Goal: Task Accomplishment & Management: Complete application form

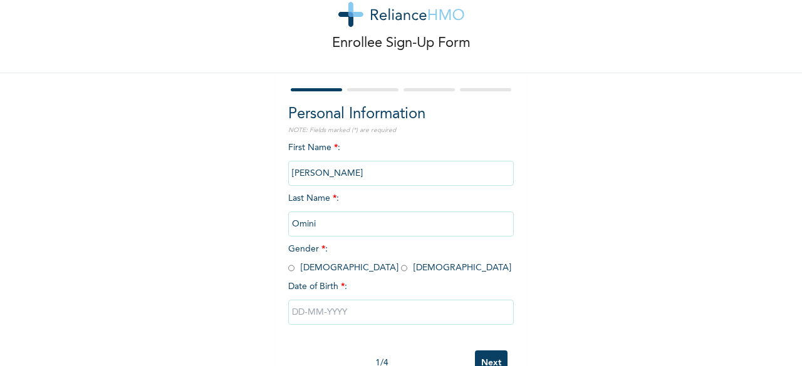
scroll to position [39, 0]
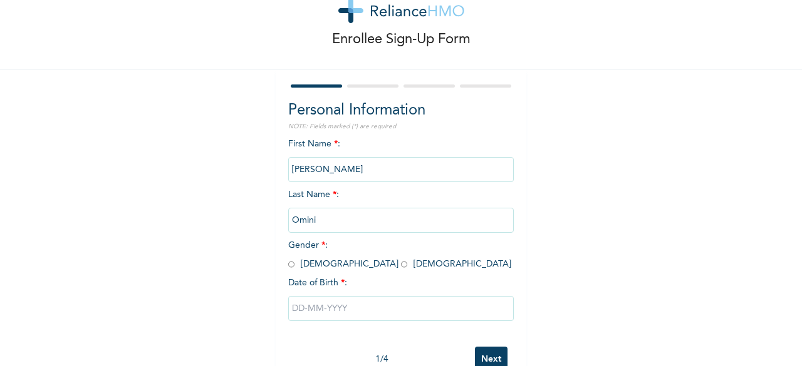
click at [401, 266] on input "radio" at bounding box center [404, 265] width 6 height 12
radio input "true"
click at [318, 305] on input "text" at bounding box center [400, 308] width 225 height 25
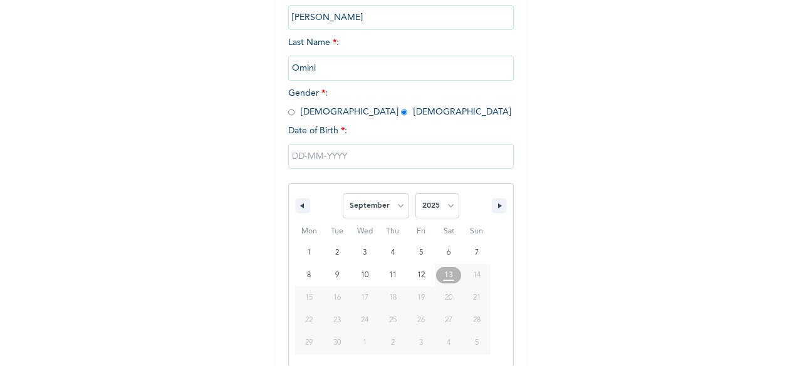
scroll to position [204, 0]
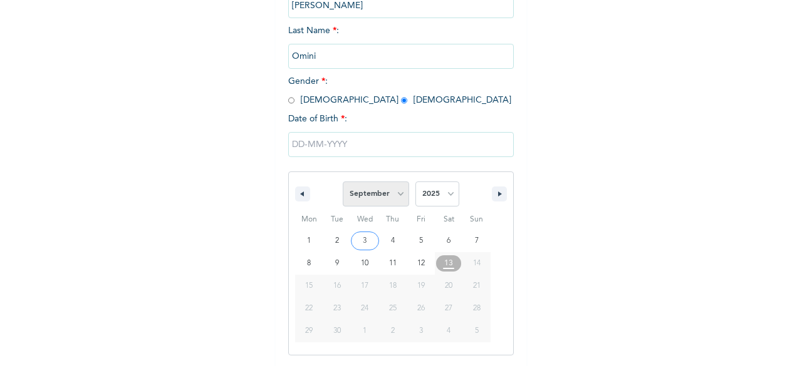
click at [355, 194] on select "January February March April May June July August September October November De…" at bounding box center [376, 194] width 66 height 25
select select "5"
click at [343, 183] on select "January February March April May June July August September October November De…" at bounding box center [376, 194] width 66 height 25
click at [436, 197] on select "2025 2024 2023 2022 2021 2020 2019 2018 2017 2016 2015 2014 2013 2012 2011 2010…" at bounding box center [437, 194] width 44 height 25
select select "2001"
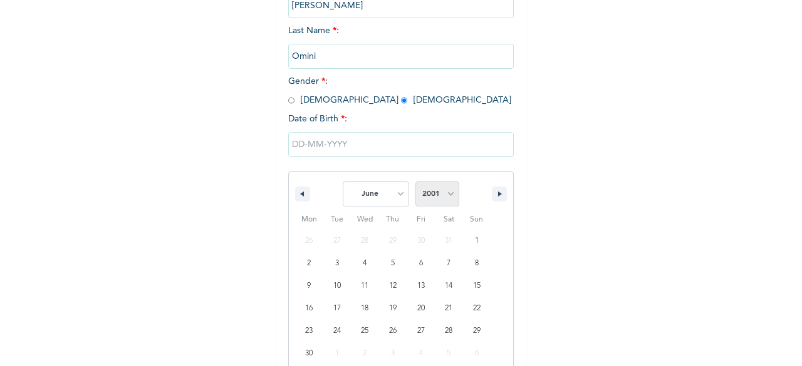
click at [415, 183] on select "2025 2024 2023 2022 2021 2020 2019 2018 2017 2016 2015 2014 2013 2012 2011 2010…" at bounding box center [437, 194] width 44 height 25
type input "06/06/2001"
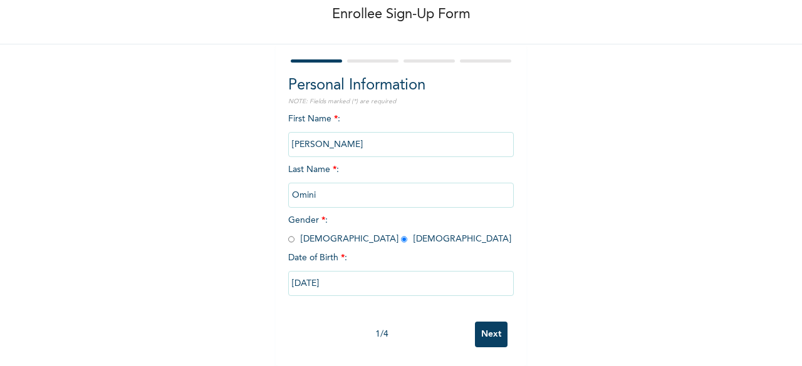
click at [483, 326] on input "Next" at bounding box center [491, 335] width 33 height 26
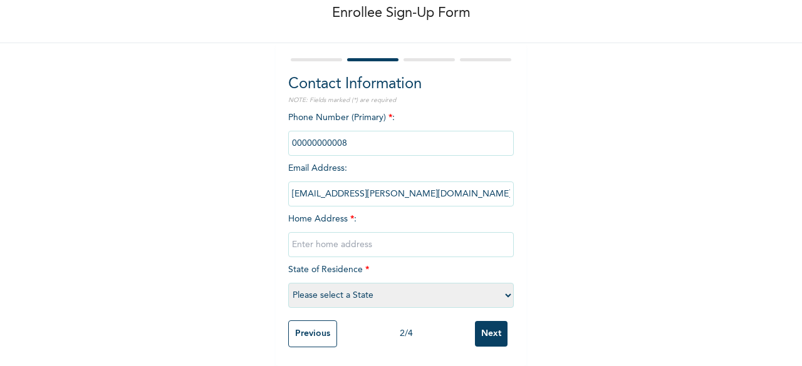
click at [361, 141] on input "phone" at bounding box center [400, 143] width 225 height 25
click at [316, 233] on input "text" at bounding box center [400, 244] width 225 height 25
type input "17 nwaje close heritage estate akute ajuwon"
click at [375, 286] on select "Please select a State Abia Abuja (FCT) Adamawa Akwa Ibom Anambra Bauchi Bayelsa…" at bounding box center [400, 295] width 225 height 25
select select "28"
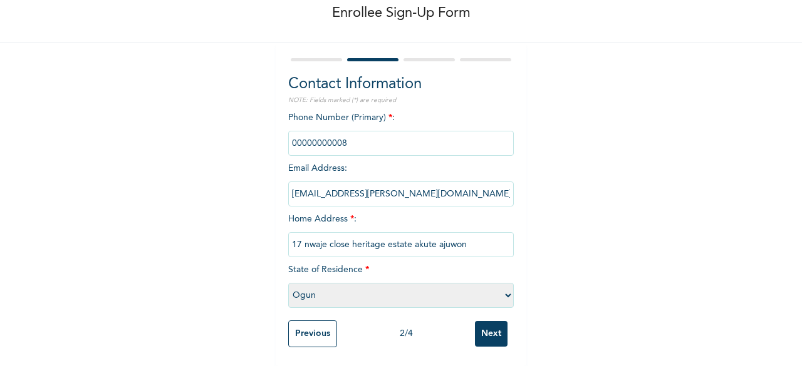
click at [288, 283] on select "Please select a State Abia Abuja (FCT) Adamawa Akwa Ibom Anambra Bauchi Bayelsa…" at bounding box center [400, 295] width 225 height 25
click at [490, 330] on input "Next" at bounding box center [491, 334] width 33 height 26
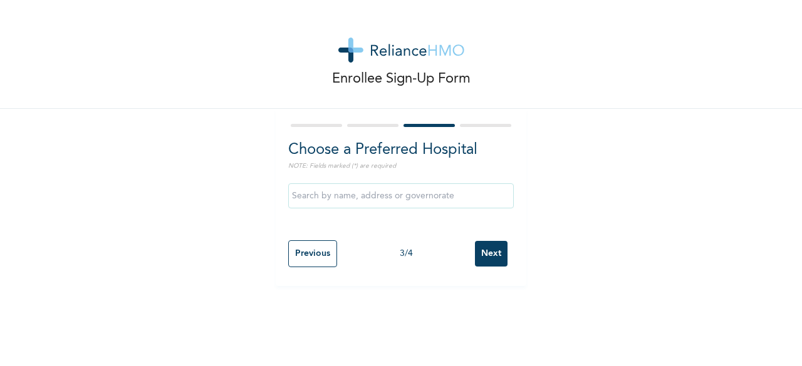
click at [313, 260] on input "Previous" at bounding box center [312, 253] width 49 height 27
select select "28"
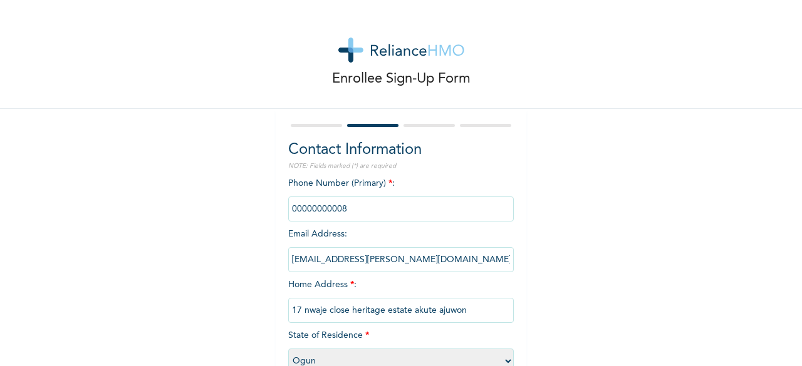
click at [322, 205] on input "phone" at bounding box center [400, 209] width 225 height 25
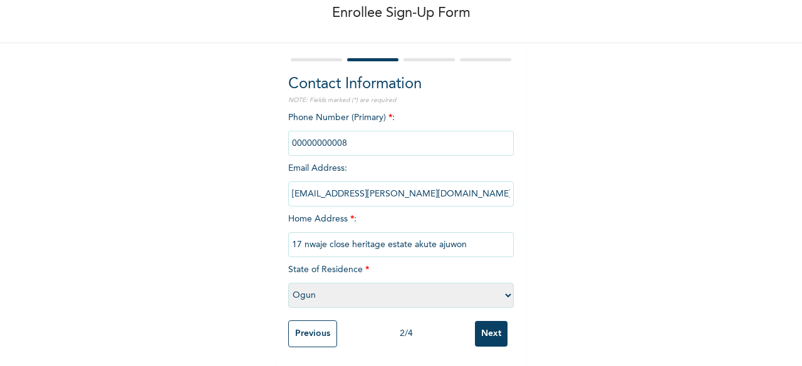
click at [324, 135] on input "phone" at bounding box center [400, 143] width 225 height 25
click at [333, 136] on input "phone" at bounding box center [400, 143] width 225 height 25
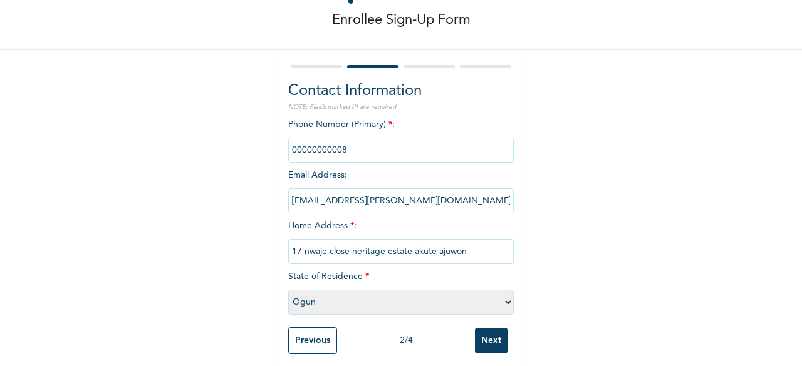
scroll to position [61, 0]
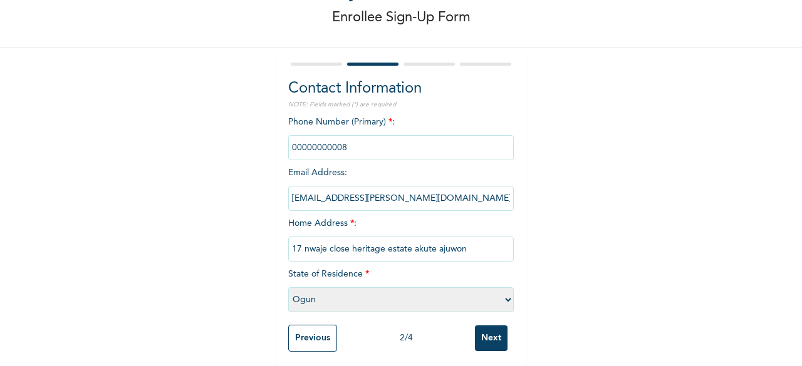
click at [324, 146] on input "phone" at bounding box center [400, 147] width 225 height 25
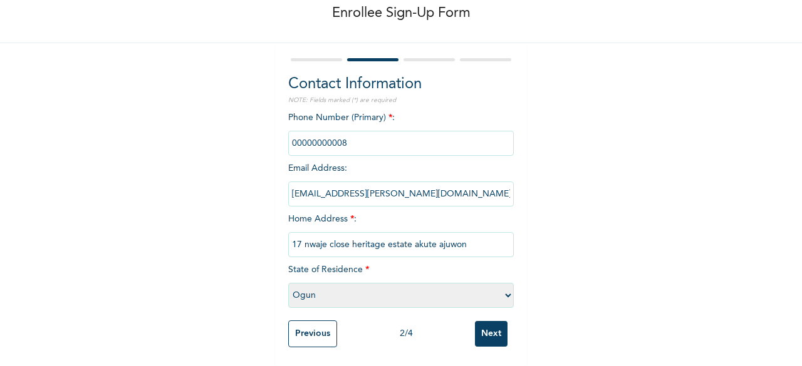
click at [483, 324] on input "Next" at bounding box center [491, 334] width 33 height 26
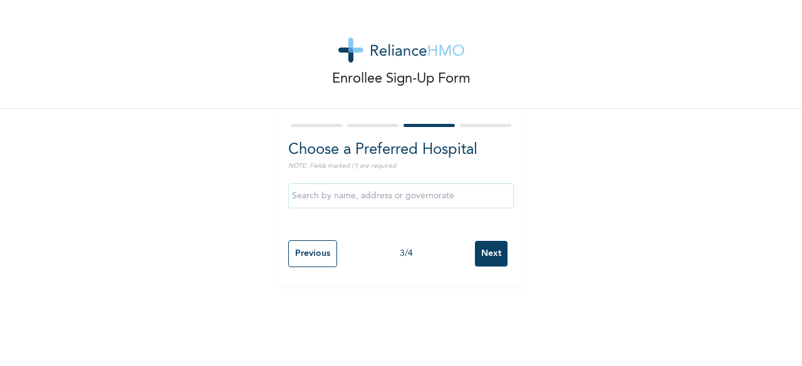
click at [482, 254] on input "Next" at bounding box center [491, 254] width 33 height 26
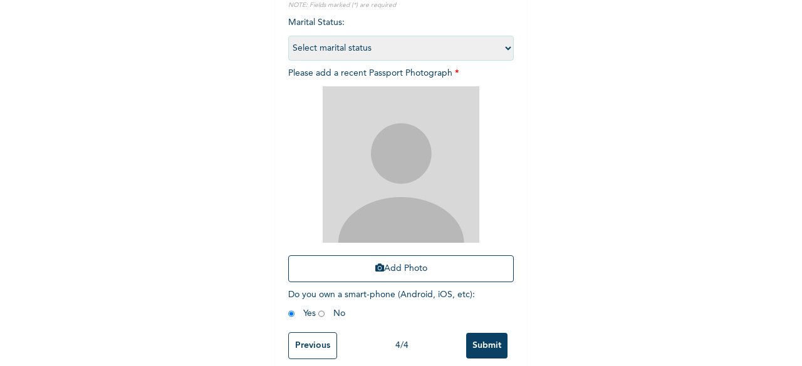
scroll to position [162, 0]
click at [392, 211] on img at bounding box center [401, 164] width 157 height 157
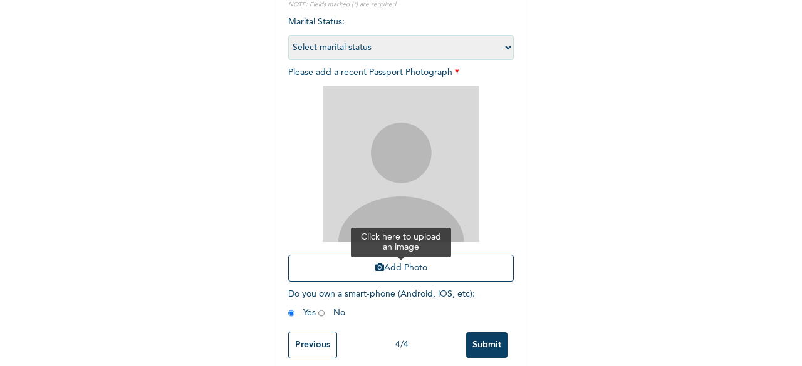
click at [376, 266] on icon "button" at bounding box center [379, 267] width 9 height 9
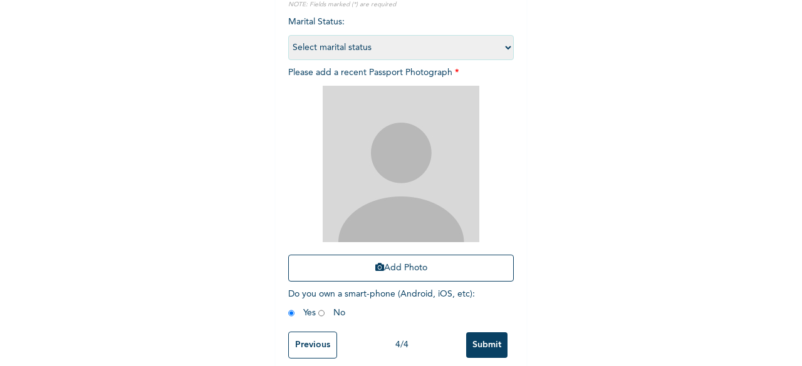
click at [408, 158] on img at bounding box center [401, 164] width 157 height 157
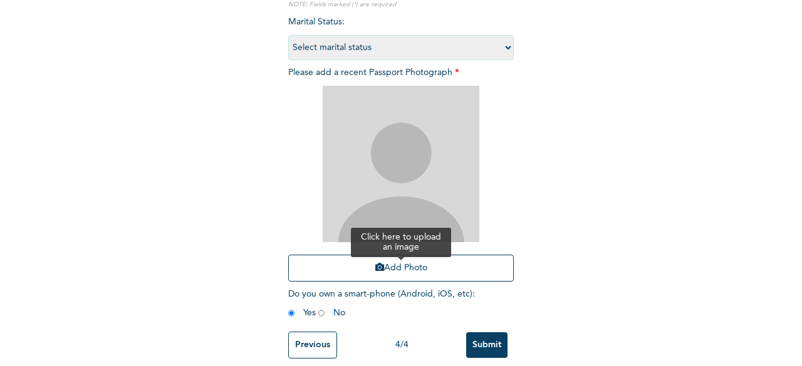
click at [393, 256] on button "Add Photo" at bounding box center [400, 268] width 225 height 27
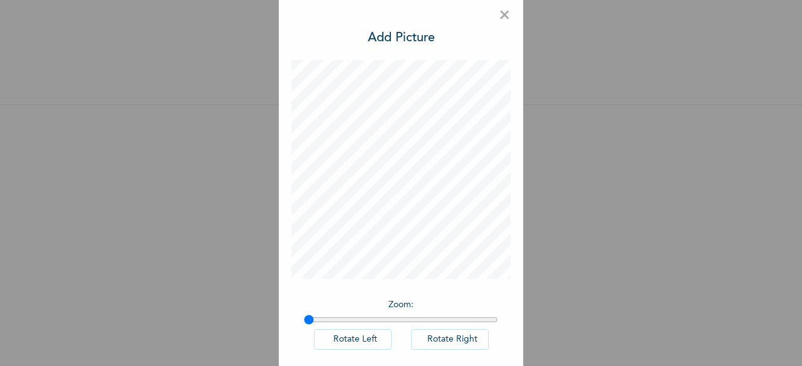
scroll to position [70, 0]
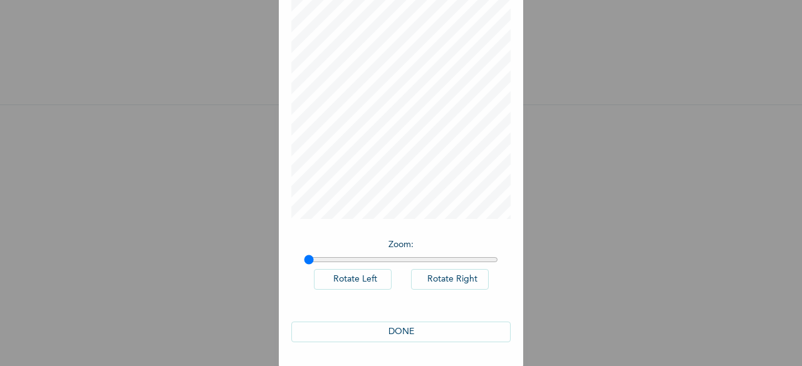
click at [400, 334] on button "DONE" at bounding box center [400, 332] width 219 height 21
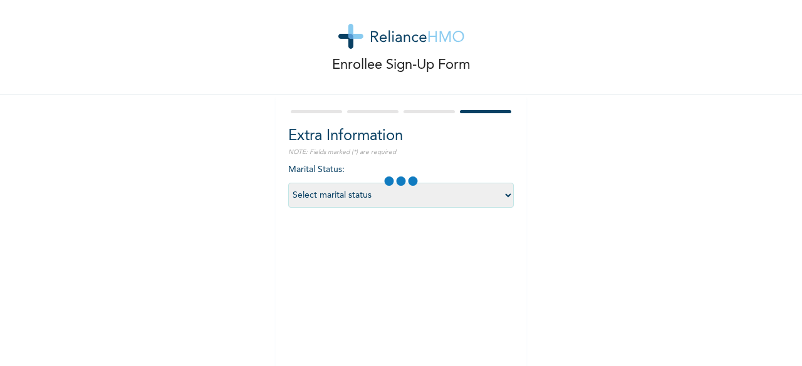
scroll to position [23, 0]
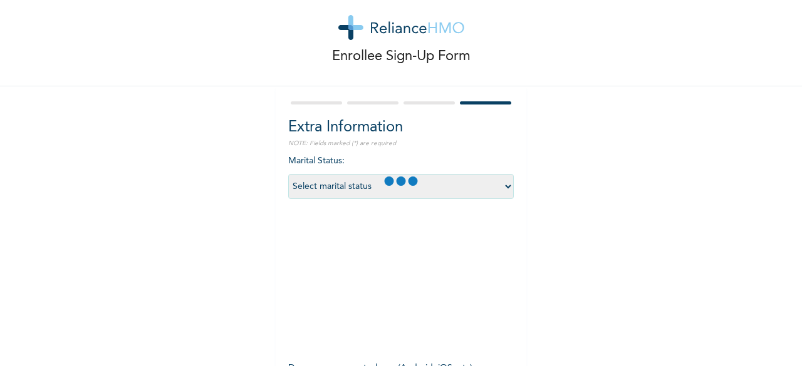
click at [398, 189] on span at bounding box center [401, 183] width 36 height 16
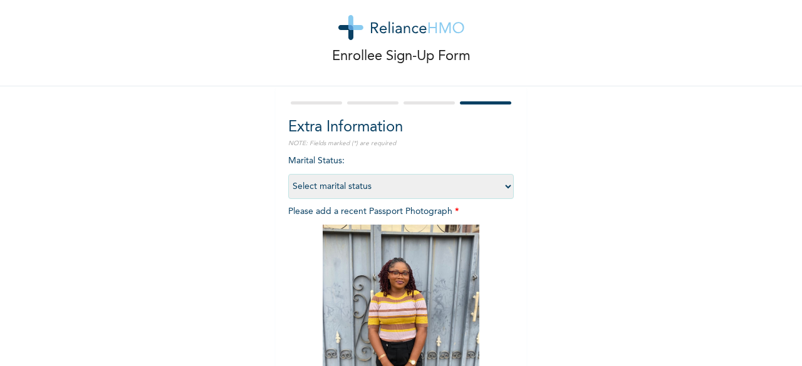
click at [433, 190] on select "Select marital status Single Married Divorced Widow/Widower" at bounding box center [400, 186] width 225 height 25
select select "1"
click at [288, 174] on select "Select marital status Single Married Divorced Widow/Widower" at bounding box center [400, 186] width 225 height 25
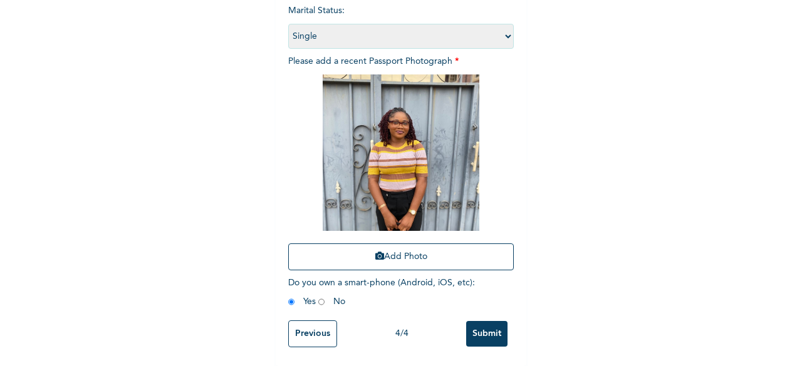
click at [480, 324] on input "Submit" at bounding box center [486, 334] width 41 height 26
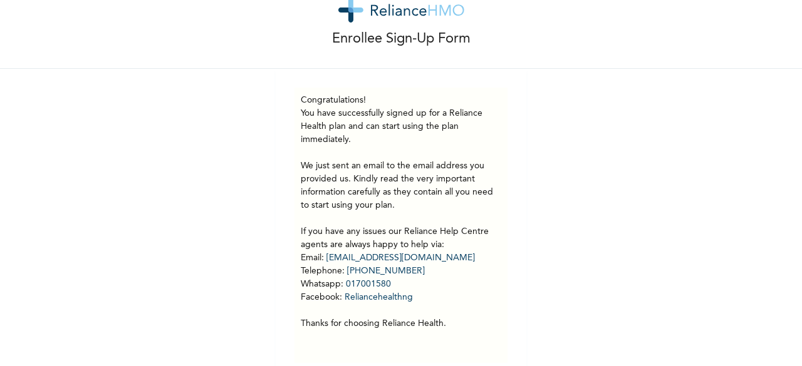
scroll to position [41, 0]
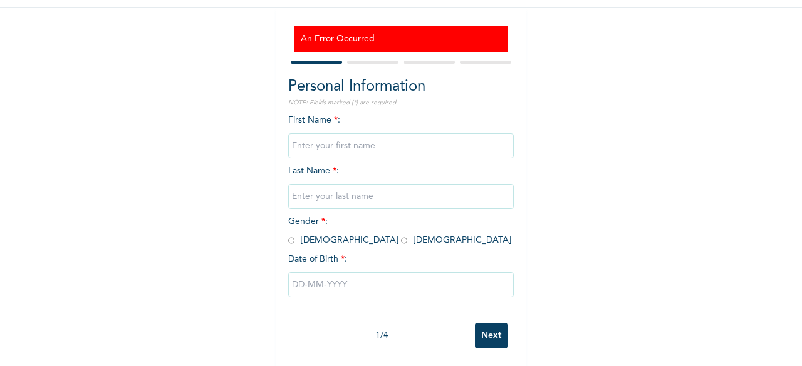
scroll to position [113, 0]
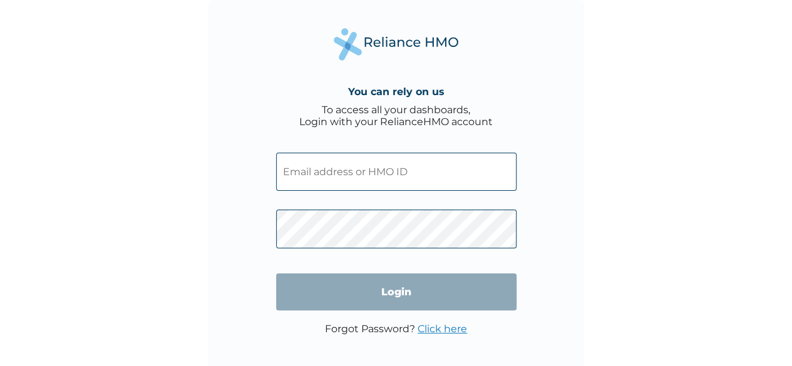
click at [356, 170] on input "text" at bounding box center [396, 172] width 240 height 38
paste input "PPY/10703/A"
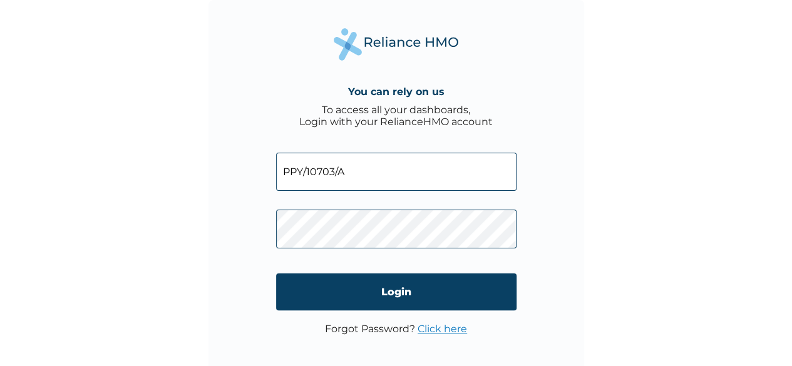
type input "PPY/10703/A"
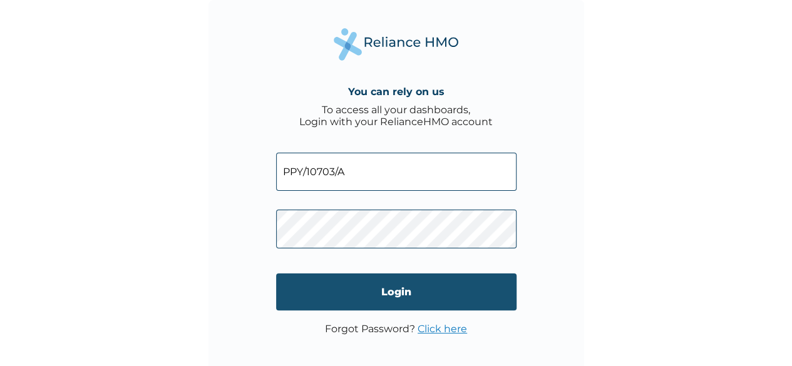
click at [332, 291] on input "Login" at bounding box center [396, 292] width 240 height 37
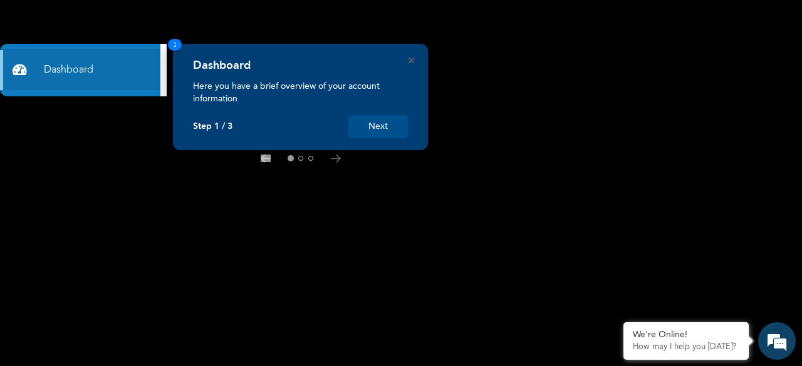
click at [380, 125] on button "Next" at bounding box center [377, 126] width 59 height 23
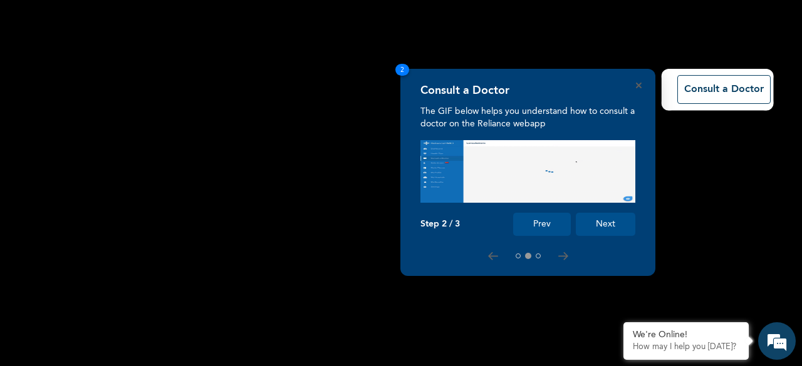
click at [380, 125] on rect at bounding box center [401, 183] width 802 height 366
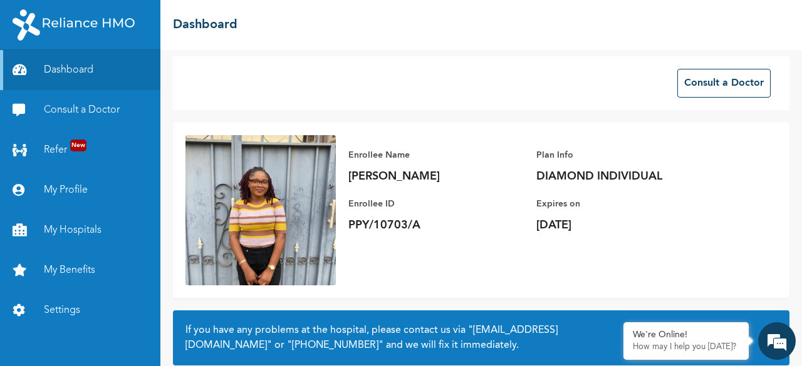
click at [284, 233] on img at bounding box center [260, 210] width 150 height 150
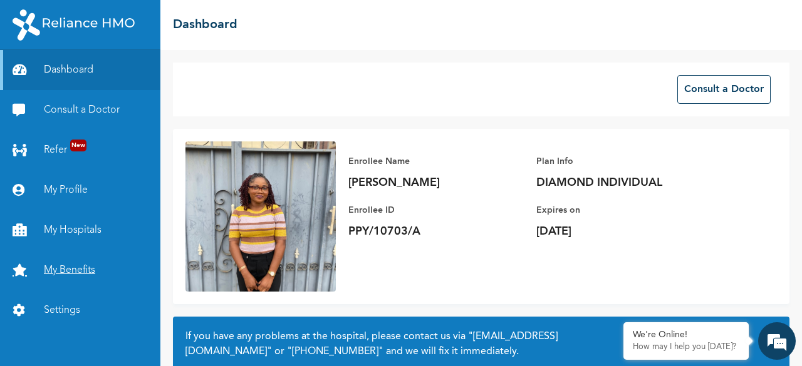
click at [73, 269] on link "My Benefits" at bounding box center [80, 271] width 160 height 40
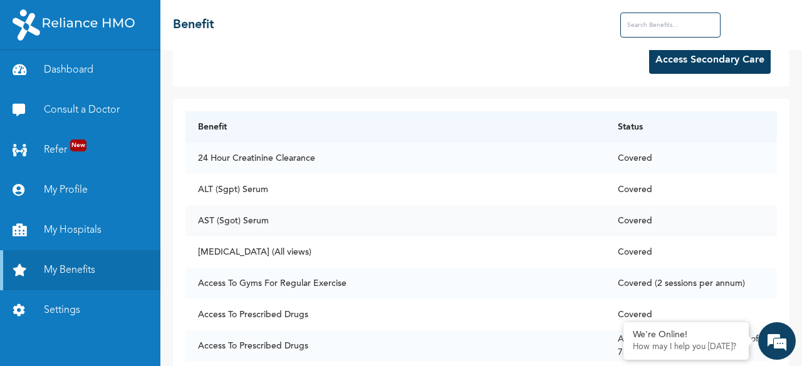
scroll to position [30, 0]
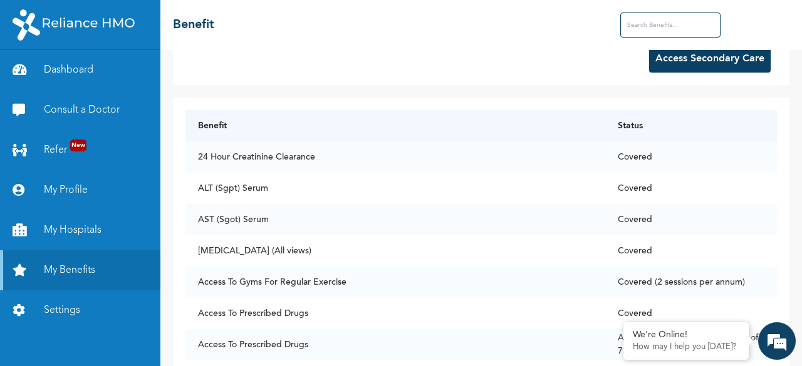
click at [656, 18] on input "text" at bounding box center [670, 25] width 100 height 25
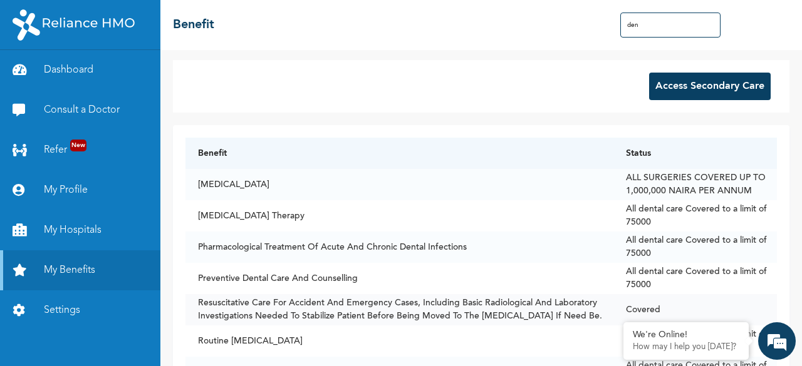
scroll to position [1, 0]
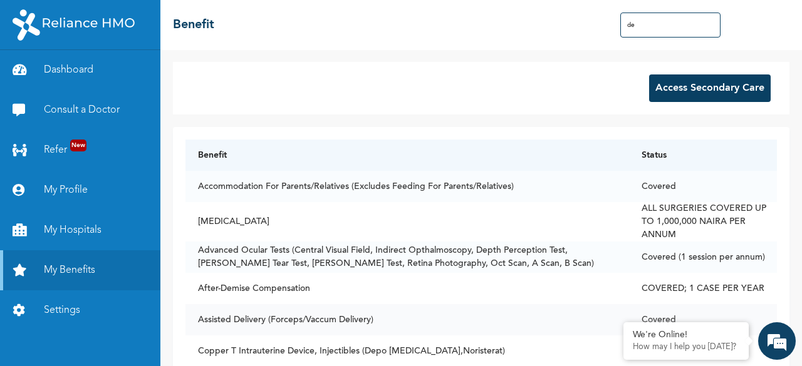
type input "d"
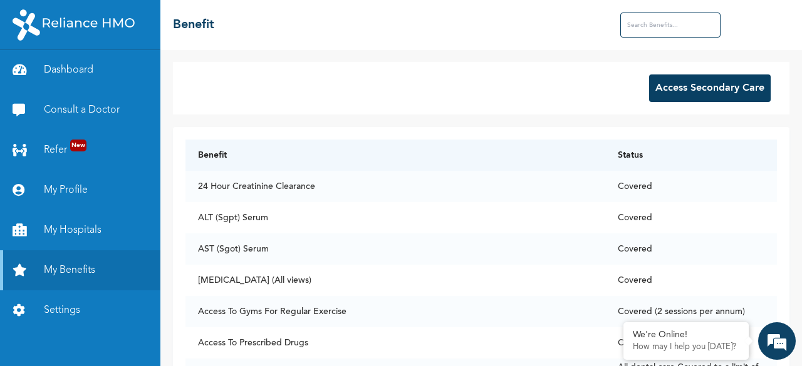
click at [664, 87] on button "Access Secondary Care" at bounding box center [709, 89] width 121 height 28
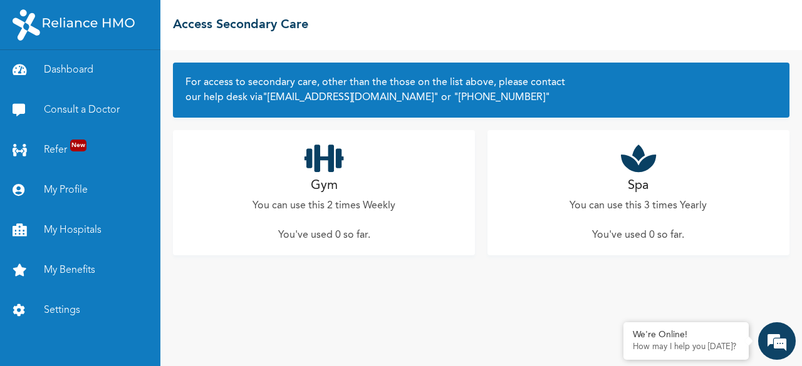
click at [642, 177] on h2 "Spa" at bounding box center [638, 186] width 21 height 19
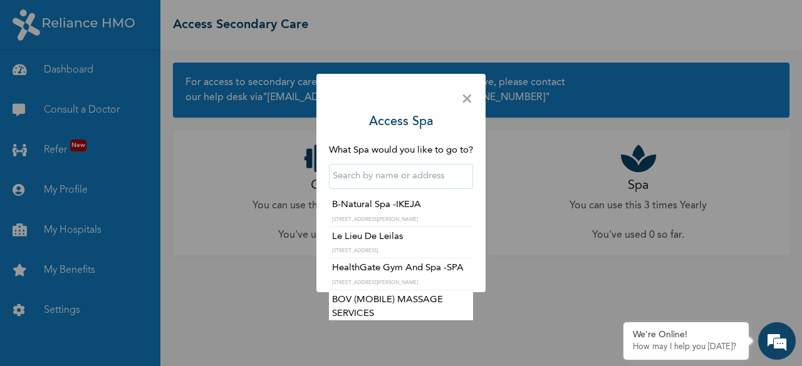
click at [405, 176] on input "text" at bounding box center [401, 176] width 144 height 25
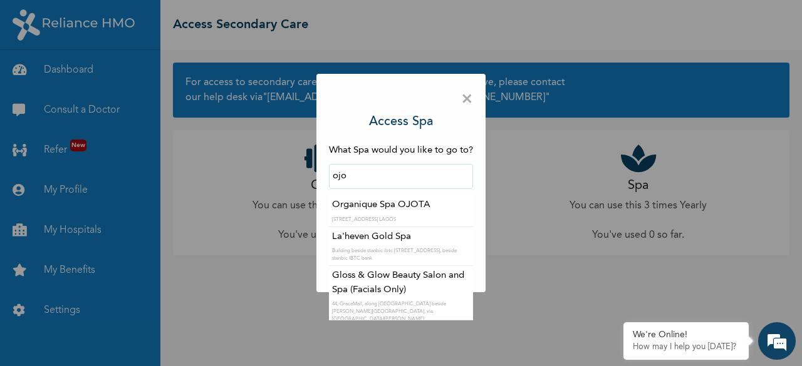
scroll to position [76, 0]
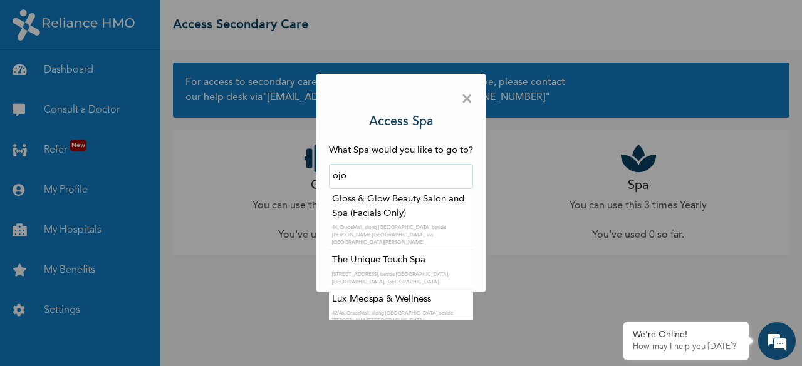
type input "Gloss & Glow Beauty Salon and Spa (Facials Only)"
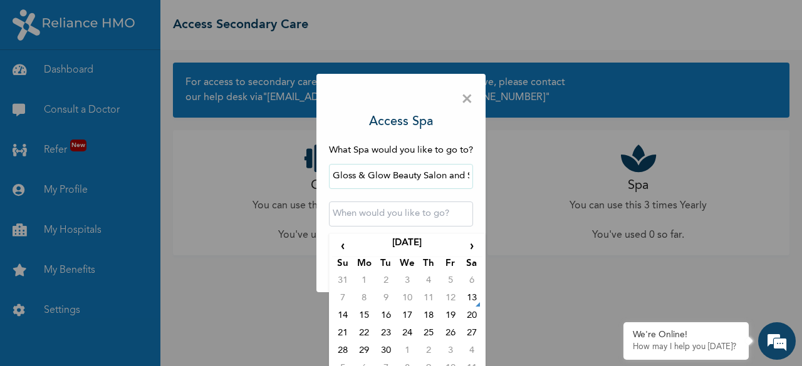
click at [390, 205] on input "text" at bounding box center [401, 214] width 144 height 25
click at [464, 239] on span "›" at bounding box center [471, 247] width 21 height 20
click at [470, 282] on td "4" at bounding box center [471, 283] width 21 height 18
type input "2025-10-04 12:00 AM"
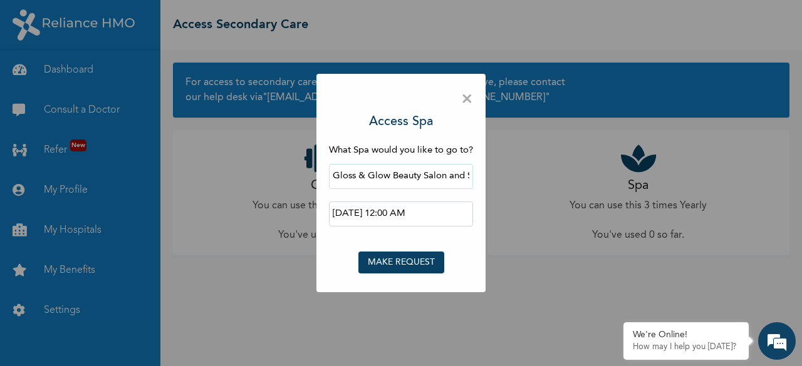
click at [419, 262] on button "MAKE REQUEST" at bounding box center [401, 263] width 86 height 22
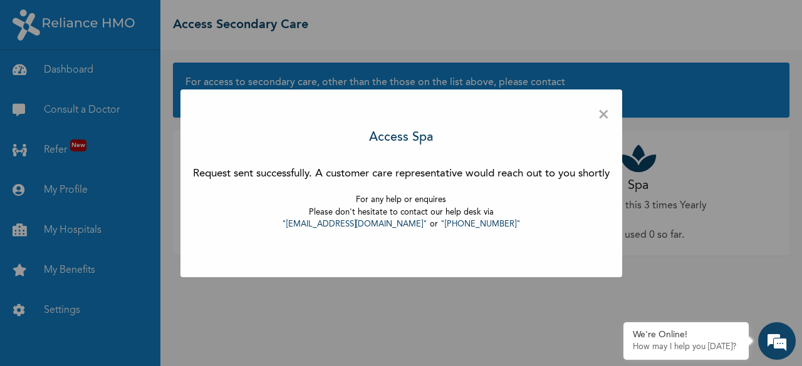
click at [606, 115] on span "×" at bounding box center [603, 115] width 12 height 26
